Goal: Information Seeking & Learning: Learn about a topic

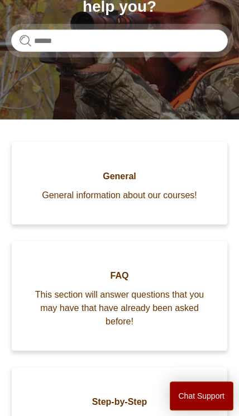
scroll to position [186, 0]
click at [176, 306] on span "This section will answer questions that you may have that have already been ask…" at bounding box center [118, 308] width 181 height 40
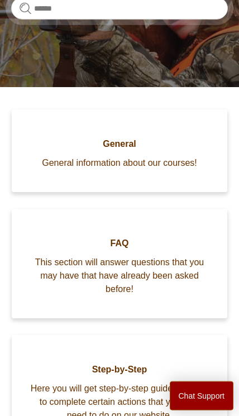
scroll to position [219, 0]
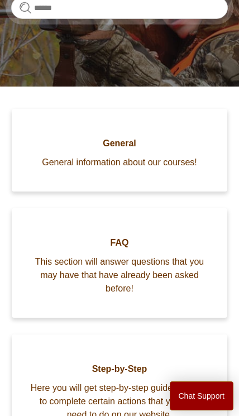
click at [182, 156] on span "General information about our courses!" at bounding box center [118, 162] width 181 height 13
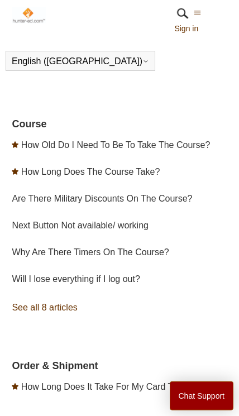
scroll to position [292, 0]
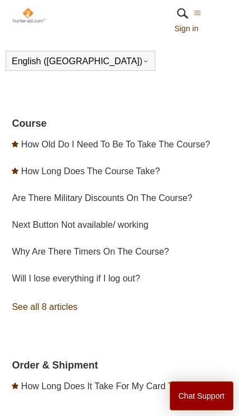
click at [174, 203] on link "Are There Military Discounts On The Course?" at bounding box center [102, 197] width 180 height 9
click at [202, 27] on link "Sign in" at bounding box center [191, 29] width 35 height 12
click at [200, 8] on button "Toggle navigation menu" at bounding box center [197, 13] width 7 height 10
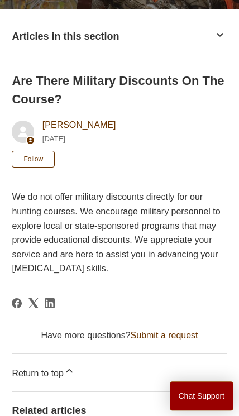
scroll to position [215, 0]
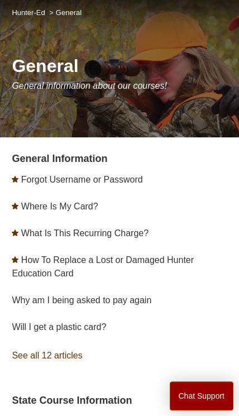
scroll to position [115, 0]
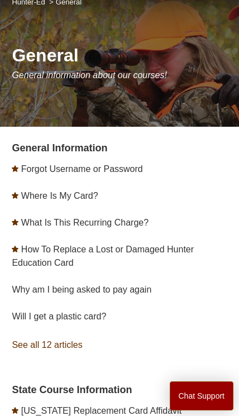
click at [121, 227] on link "What Is This Recurring Charge?" at bounding box center [84, 222] width 127 height 9
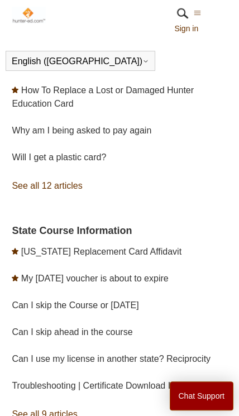
scroll to position [234, 0]
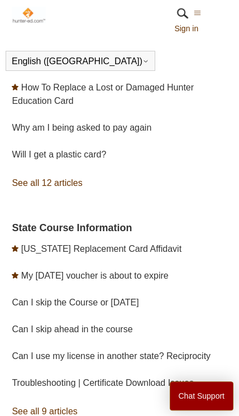
click at [69, 185] on link "See all 12 articles" at bounding box center [119, 183] width 215 height 30
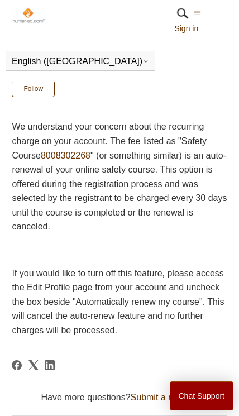
scroll to position [221, 0]
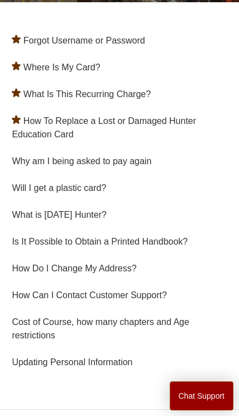
scroll to position [222, 0]
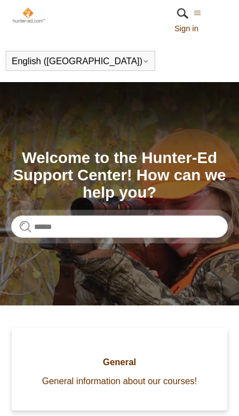
scroll to position [219, 0]
